Goal: Task Accomplishment & Management: Manage account settings

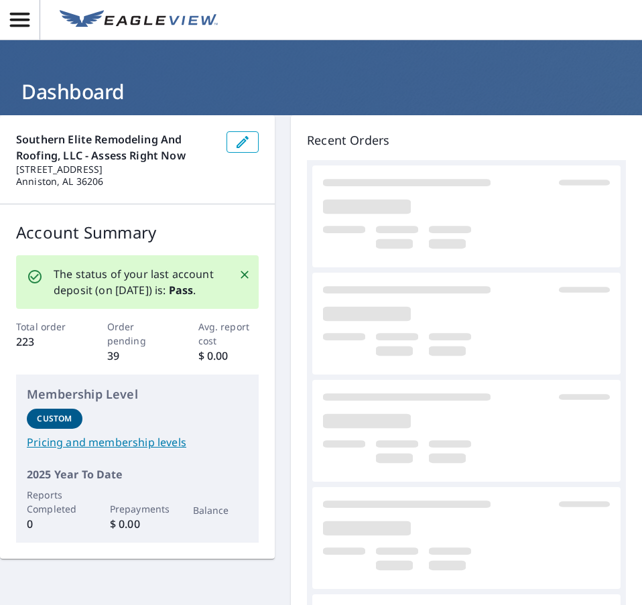
click at [17, 9] on icon "button" at bounding box center [19, 19] width 23 height 23
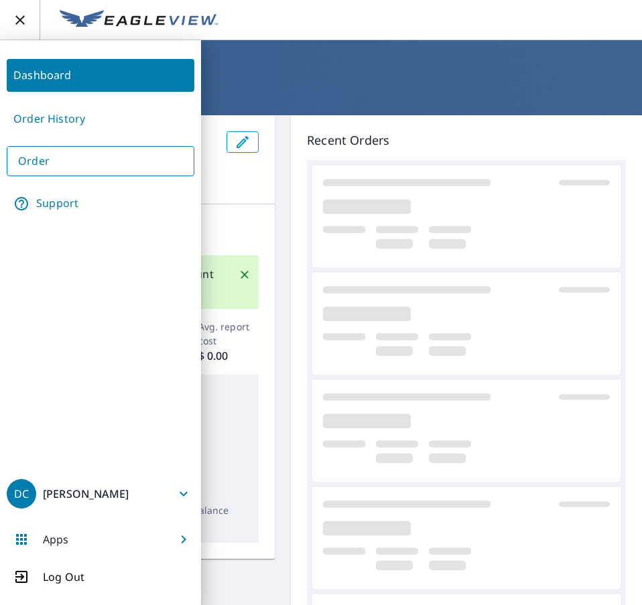
click at [71, 212] on link "Support" at bounding box center [101, 204] width 188 height 34
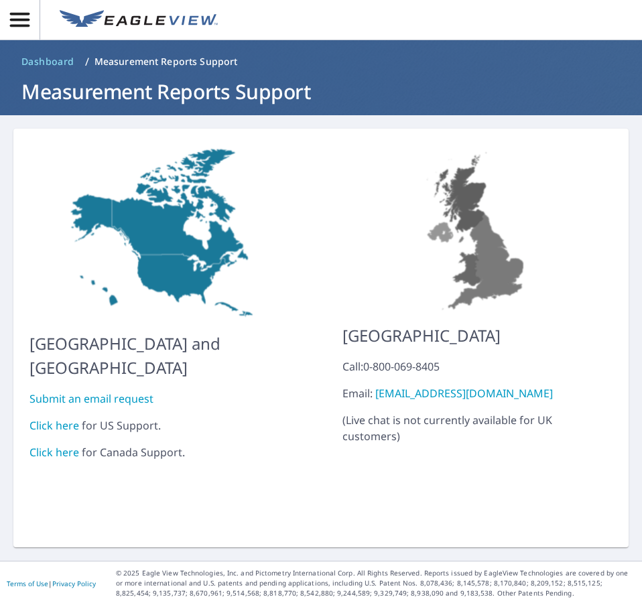
click at [60, 418] on link "Click here" at bounding box center [55, 425] width 50 height 15
click at [15, 25] on icon "button" at bounding box center [19, 20] width 19 height 14
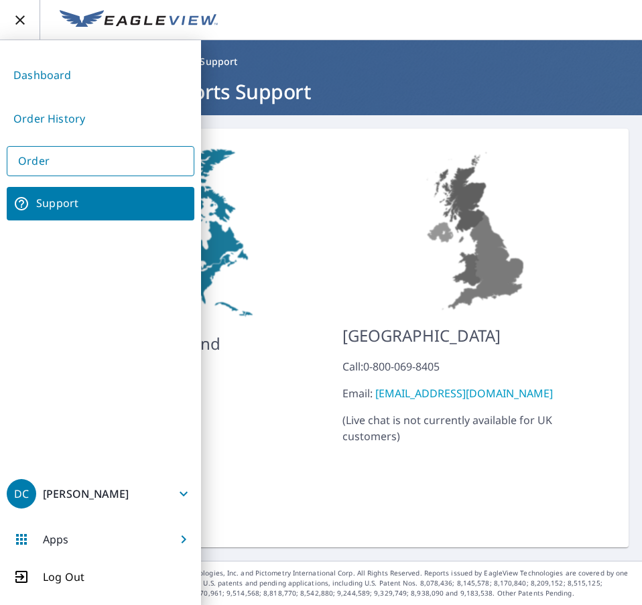
click at [62, 155] on link "Order" at bounding box center [101, 161] width 188 height 30
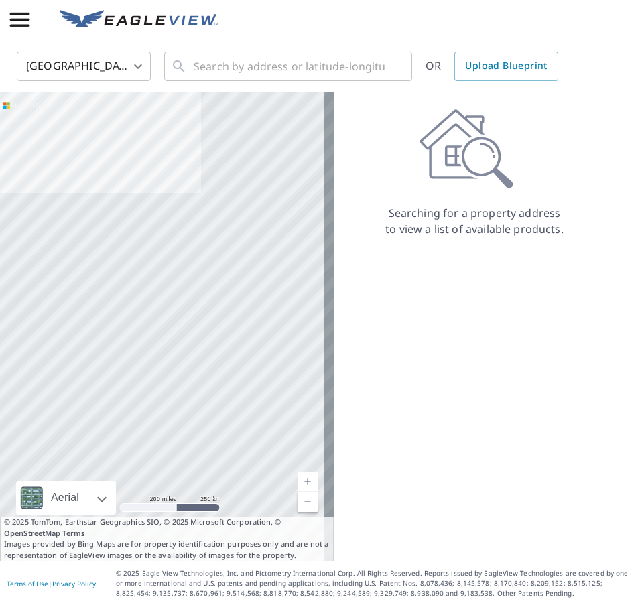
click at [19, 25] on icon "button" at bounding box center [19, 20] width 19 height 14
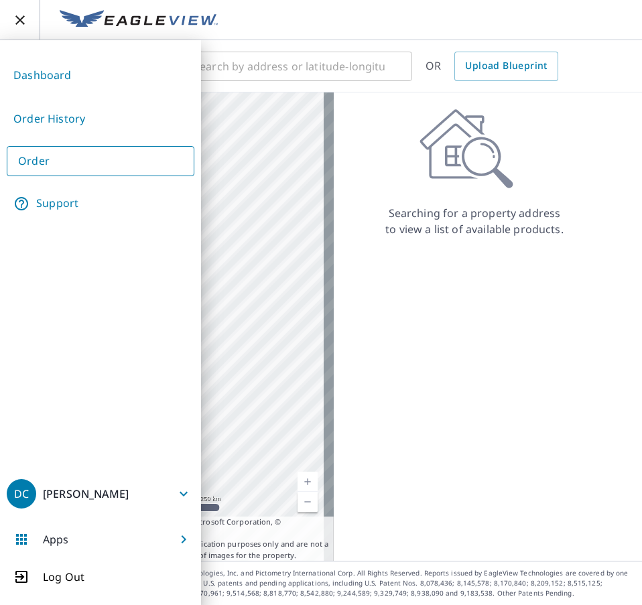
click at [44, 116] on link "Order History" at bounding box center [101, 119] width 188 height 33
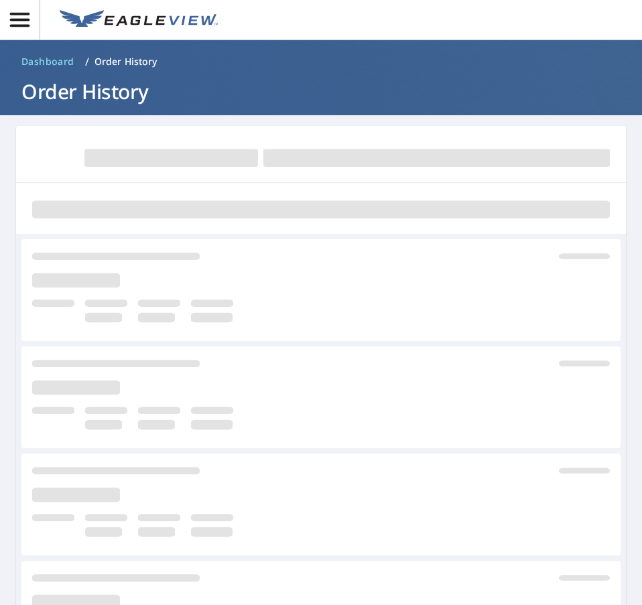
click at [102, 60] on p "Order History" at bounding box center [126, 61] width 63 height 13
